Goal: Transaction & Acquisition: Purchase product/service

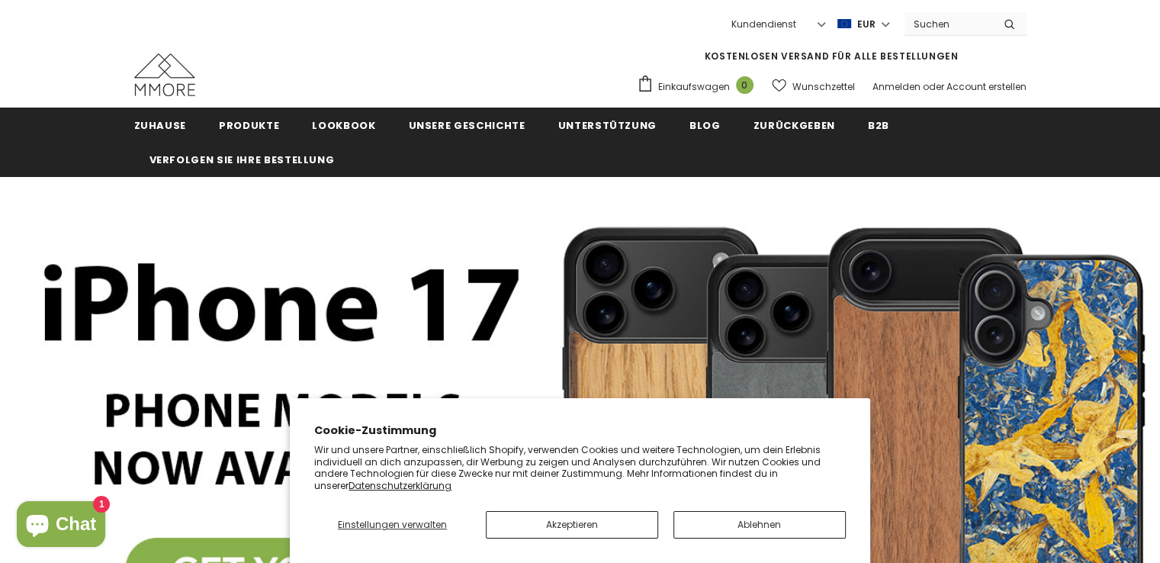
click at [787, 532] on button "Ablehnen" at bounding box center [760, 524] width 172 height 27
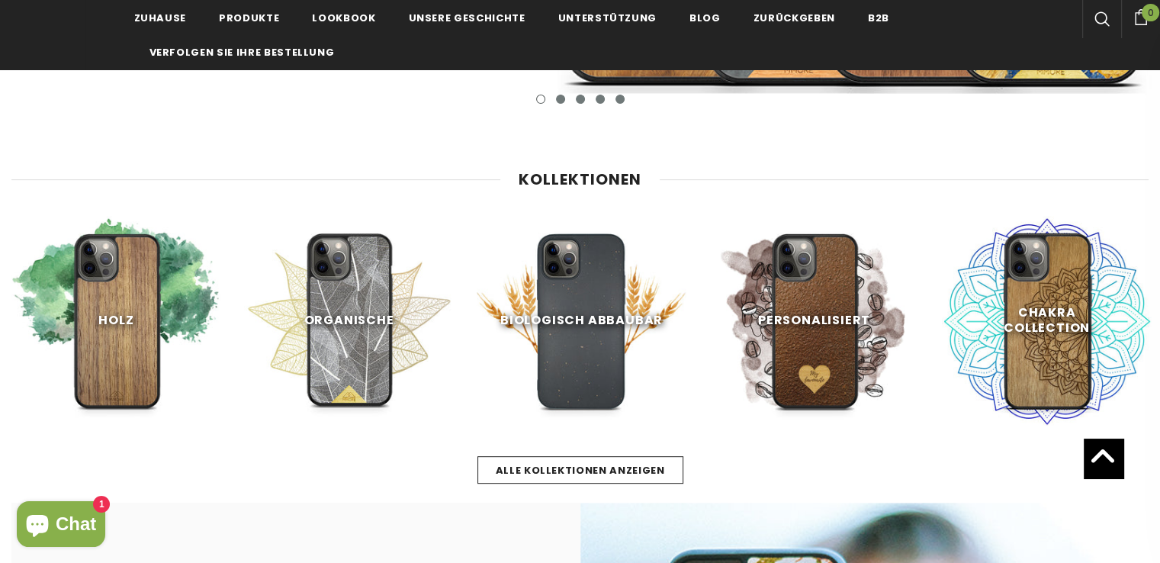
scroll to position [552, 0]
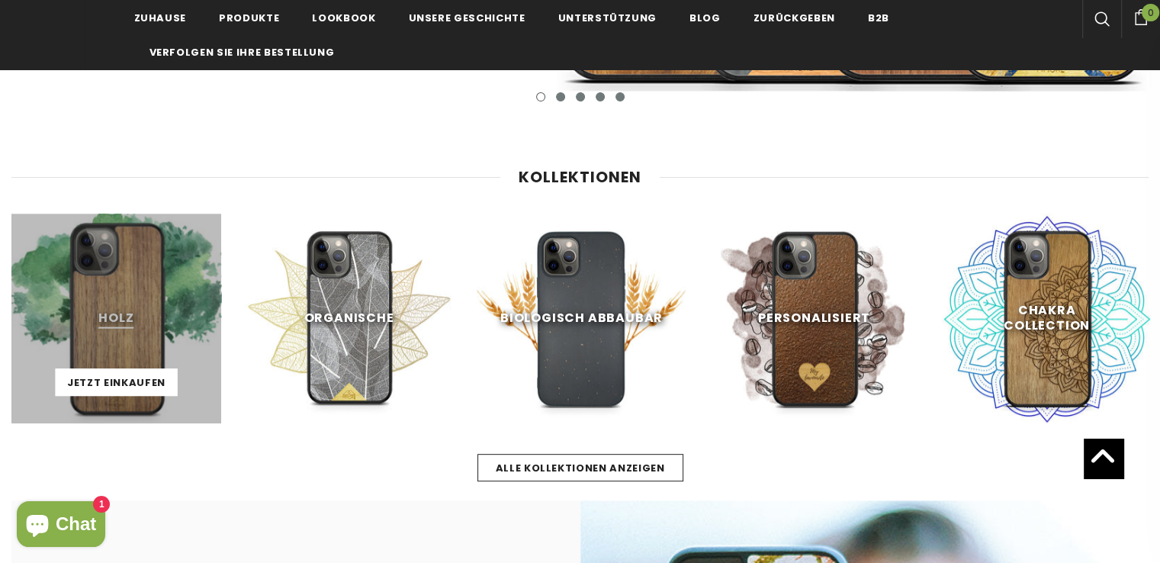
click at [112, 324] on link at bounding box center [116, 319] width 210 height 210
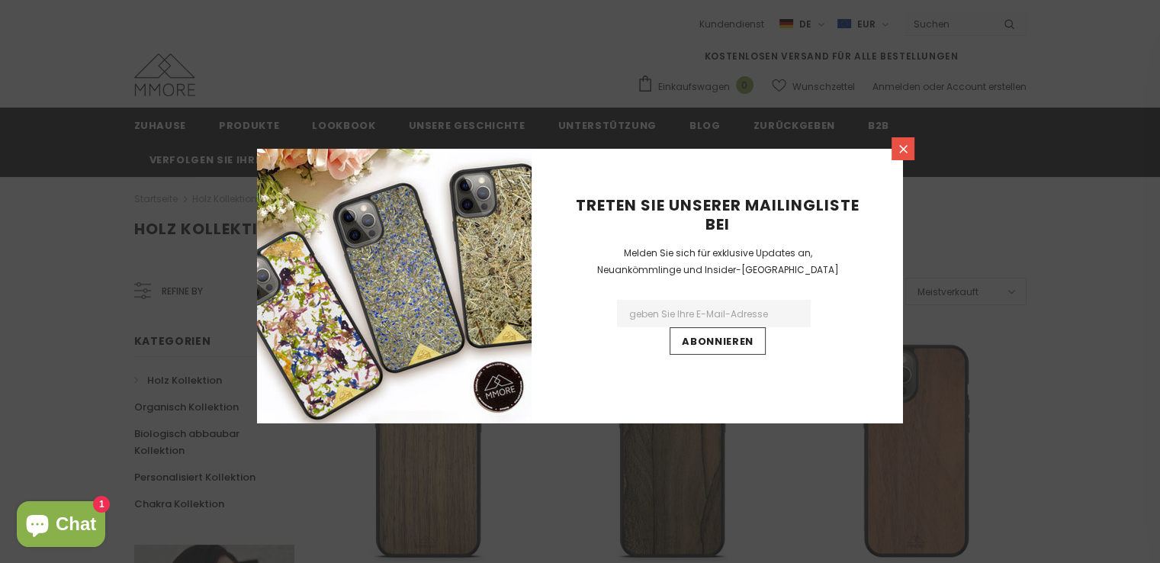
click at [904, 141] on link at bounding box center [903, 148] width 23 height 23
